Goal: Navigation & Orientation: Find specific page/section

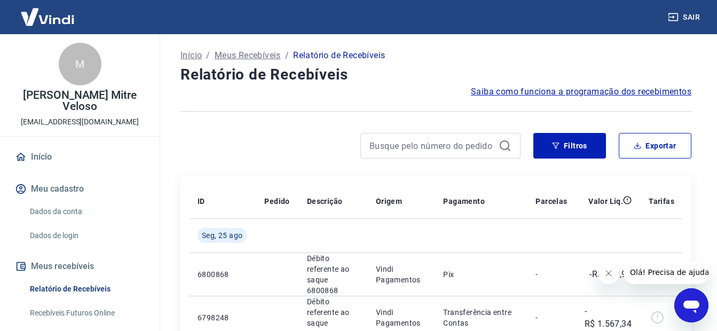
click at [67, 154] on link "Início" at bounding box center [80, 156] width 134 height 23
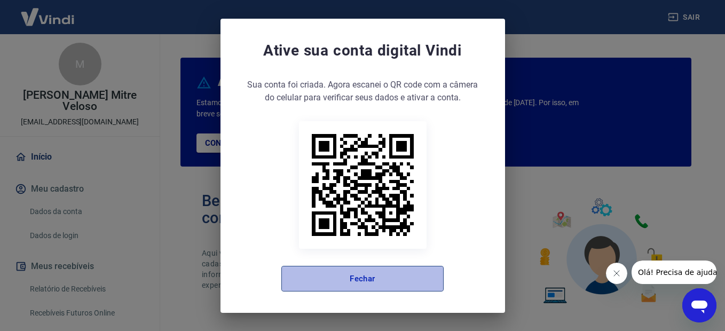
click at [311, 282] on button "Fechar" at bounding box center [362, 279] width 162 height 26
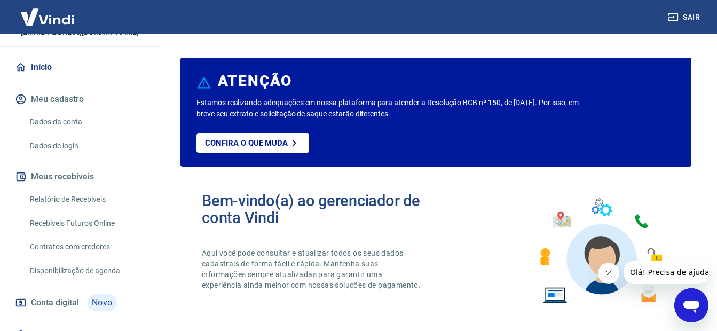
scroll to position [31, 0]
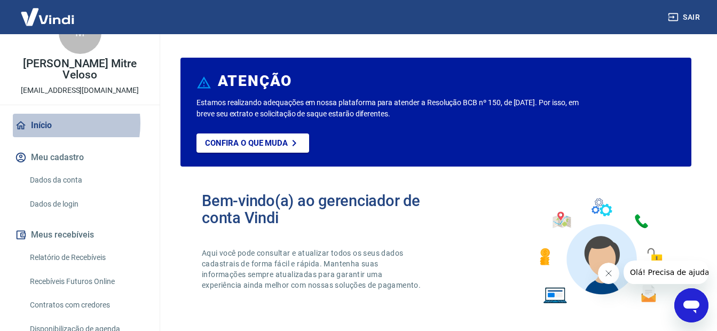
click at [44, 123] on link "Início" at bounding box center [80, 125] width 134 height 23
